Goal: Browse casually: Explore the website without a specific task or goal

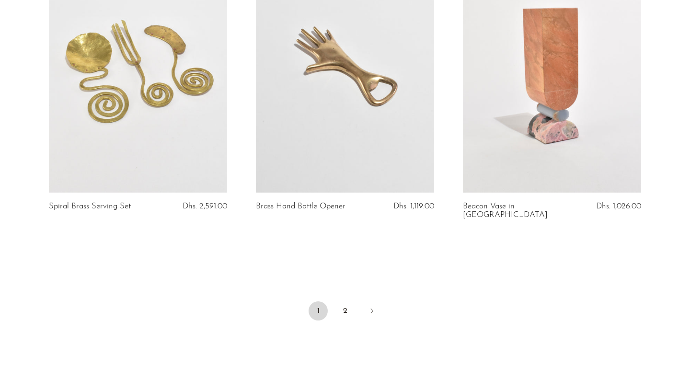
scroll to position [3373, 0]
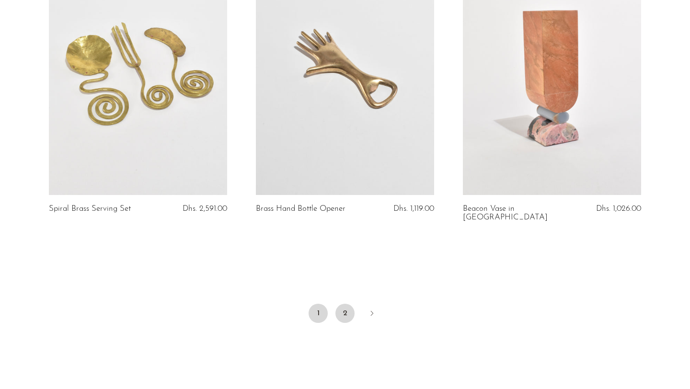
click at [343, 304] on link "2" at bounding box center [345, 313] width 19 height 19
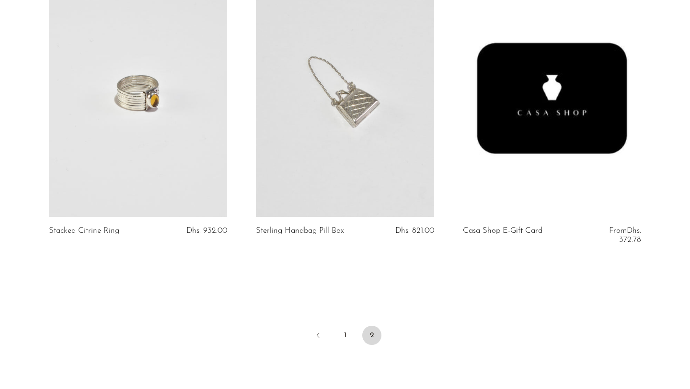
scroll to position [3057, 0]
